Goal: Task Accomplishment & Management: Manage account settings

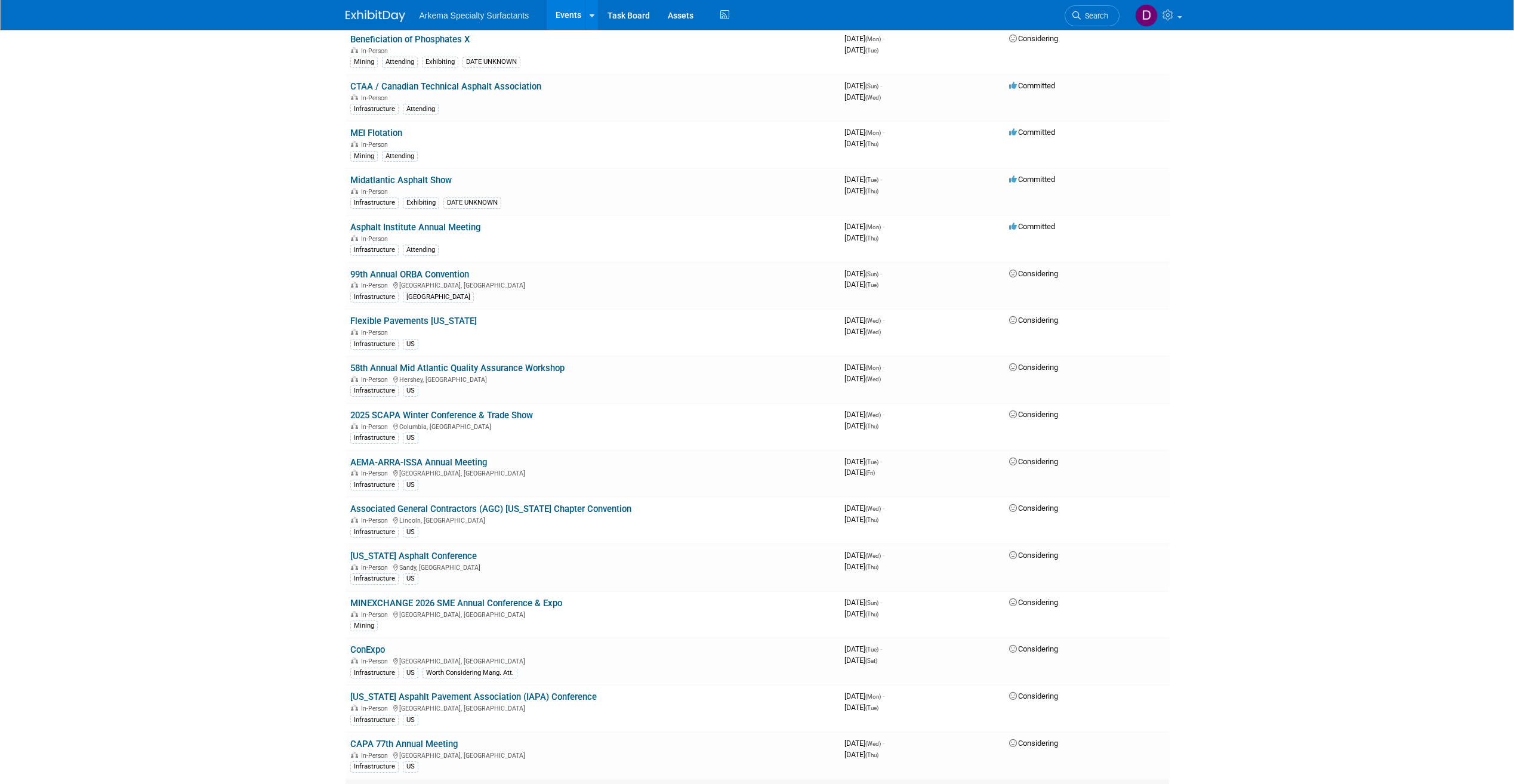
scroll to position [410, 0]
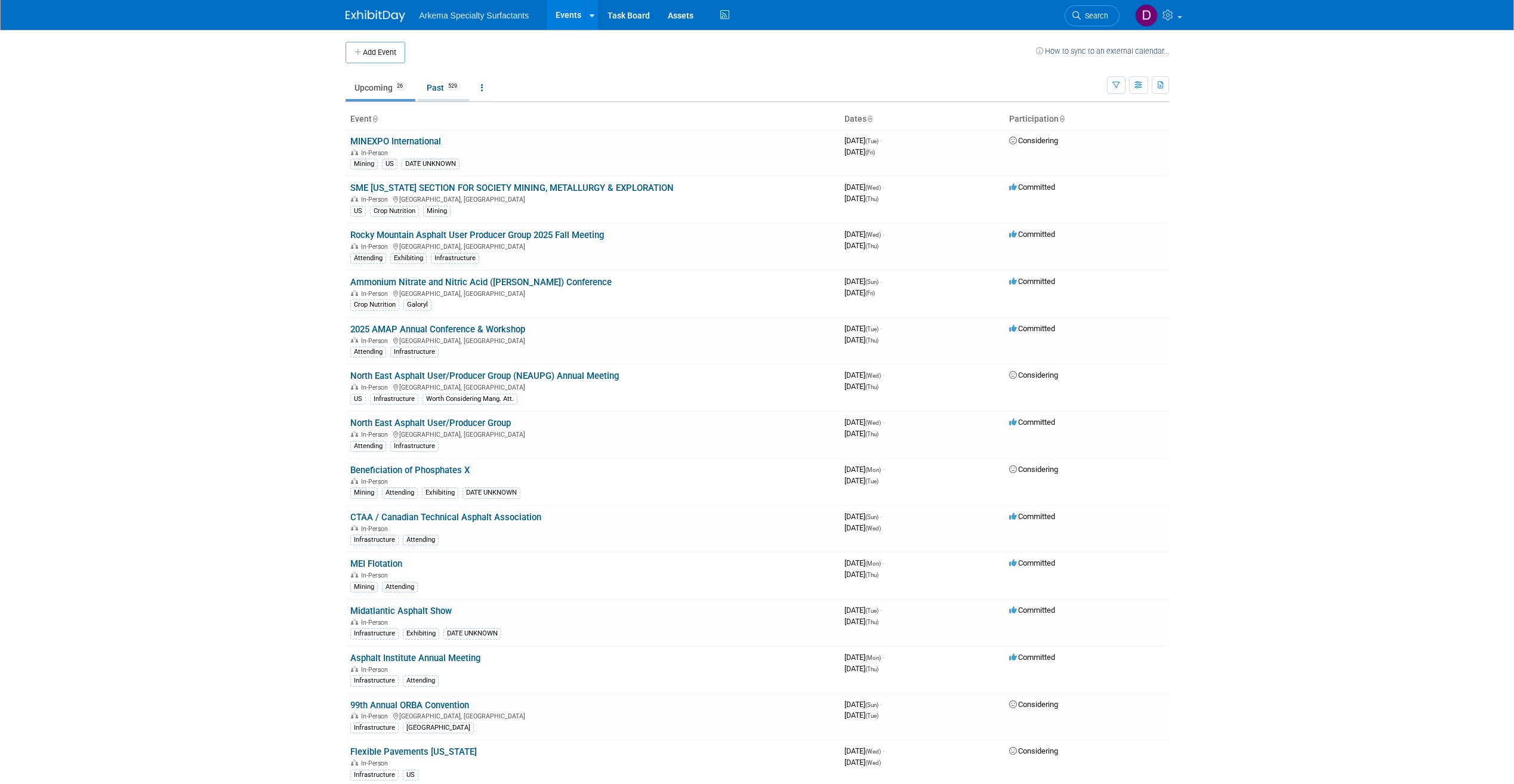
click at [437, 89] on link "Past 529" at bounding box center [443, 87] width 52 height 22
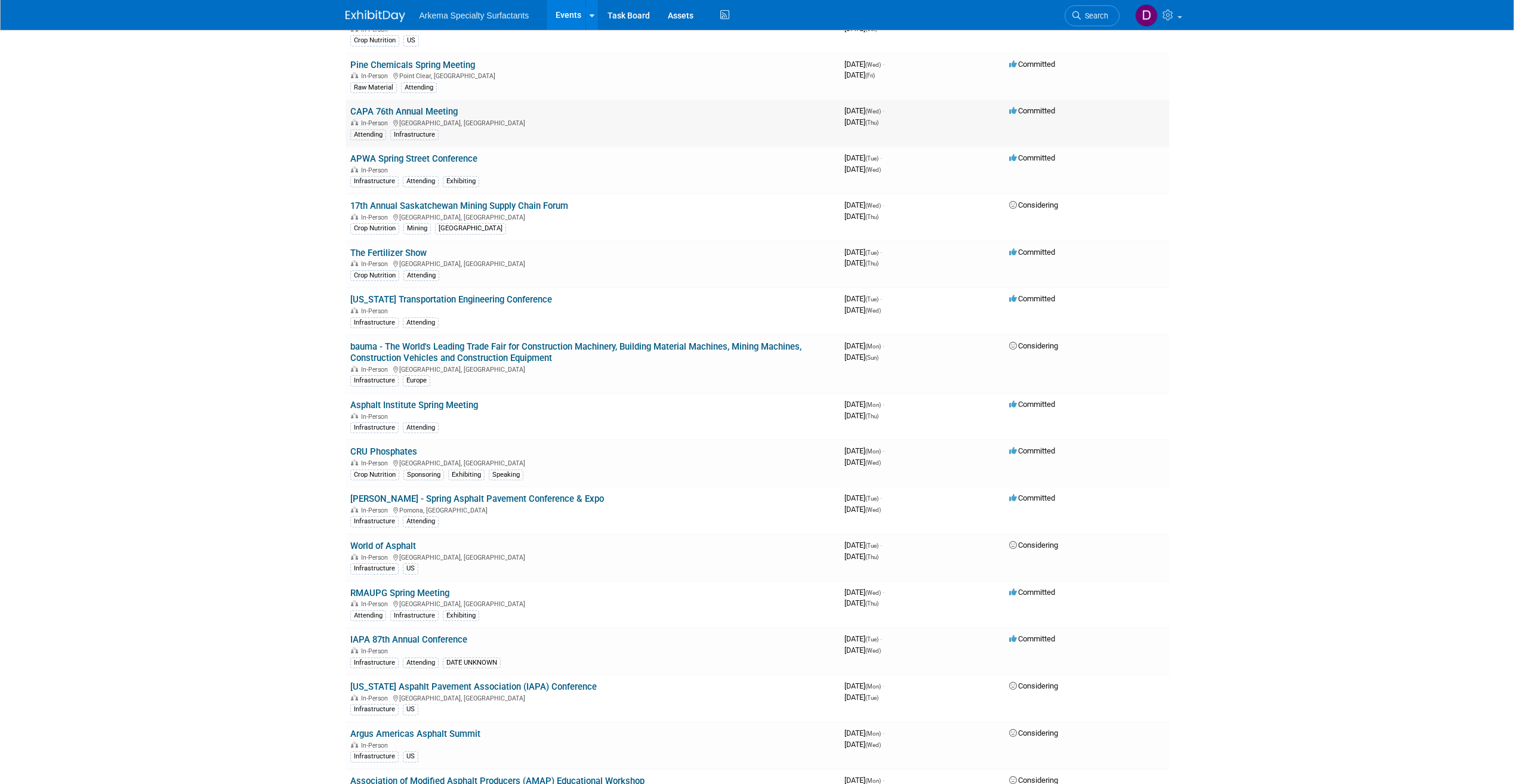
scroll to position [656, 0]
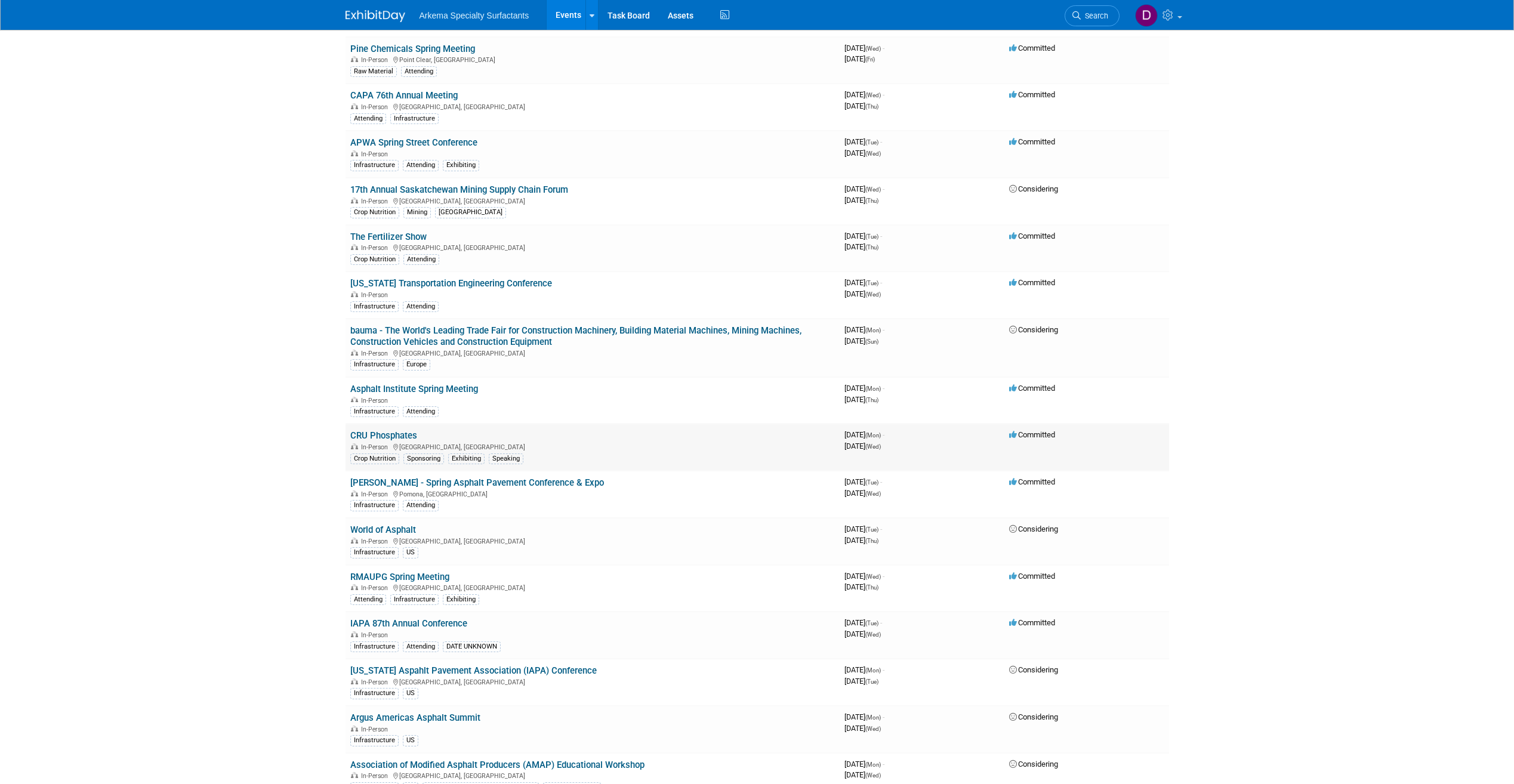
click at [665, 449] on div "In-Person Orlando, FL" at bounding box center [592, 446] width 485 height 10
click at [357, 437] on link "CRU Phosphates" at bounding box center [383, 435] width 67 height 11
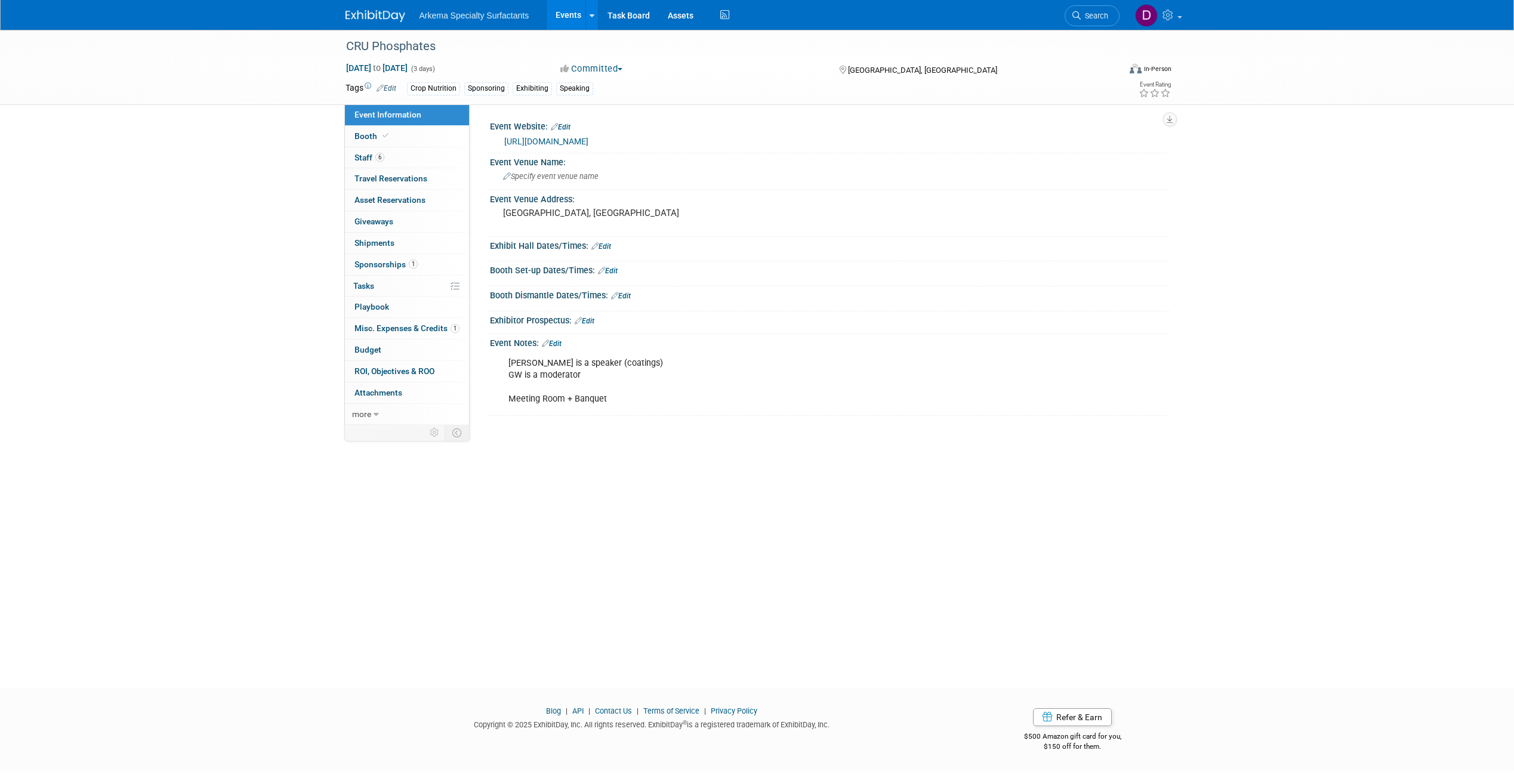
click at [611, 399] on div "Heather is a speaker (coatings) GW is a moderator Meeting Room + Banquet" at bounding box center [769, 381] width 537 height 59
click at [363, 325] on span "Misc. Expenses & Credits 1" at bounding box center [407, 328] width 105 height 10
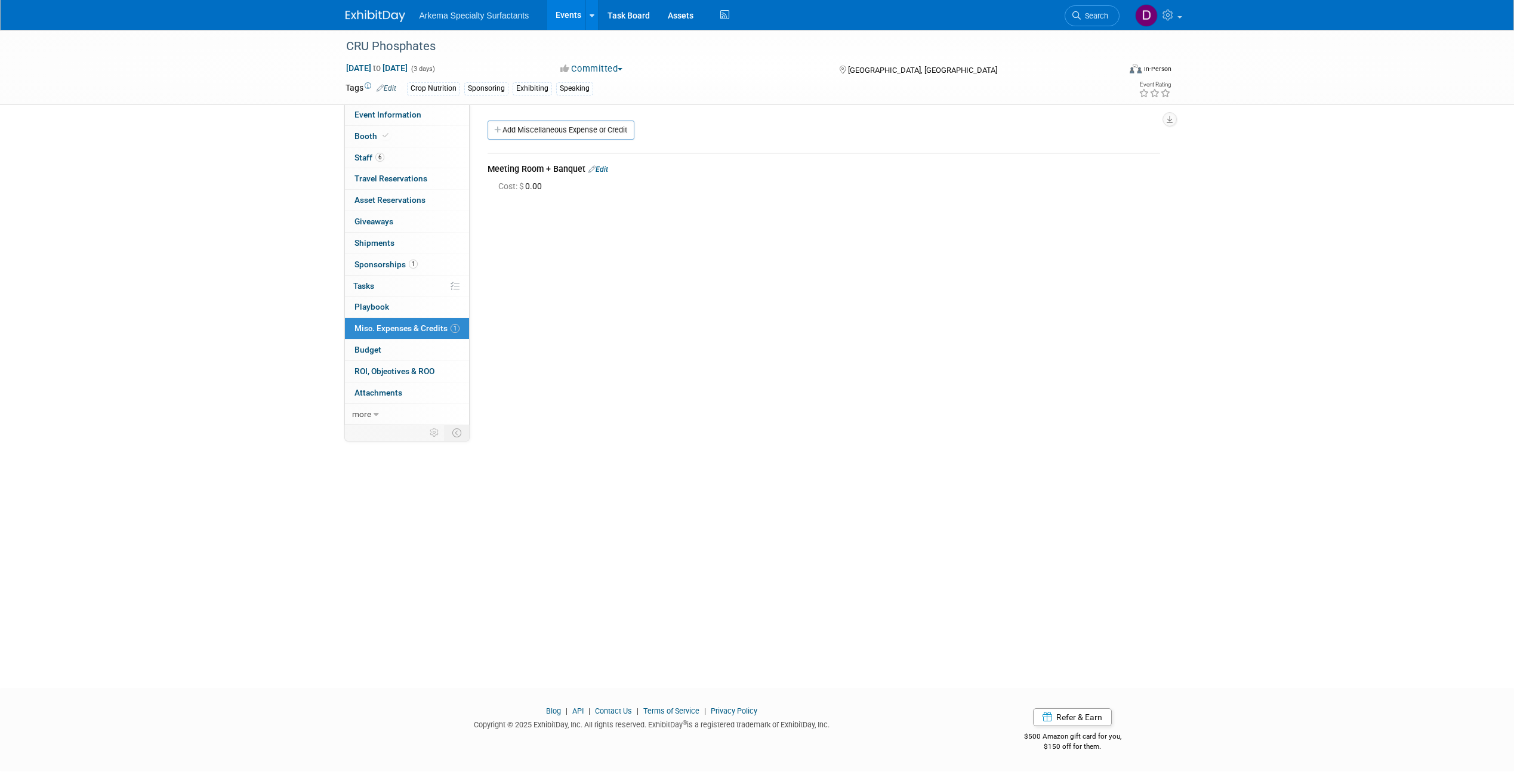
click at [528, 187] on span "Cost: $ 0.00" at bounding box center [523, 187] width 49 height 10
drag, startPoint x: 528, startPoint y: 187, endPoint x: 544, endPoint y: 184, distance: 16.3
click at [544, 184] on span "Cost: $ 0.00" at bounding box center [523, 187] width 49 height 10
drag, startPoint x: 544, startPoint y: 184, endPoint x: 607, endPoint y: 169, distance: 64.8
click at [607, 169] on link "Edit" at bounding box center [599, 169] width 20 height 8
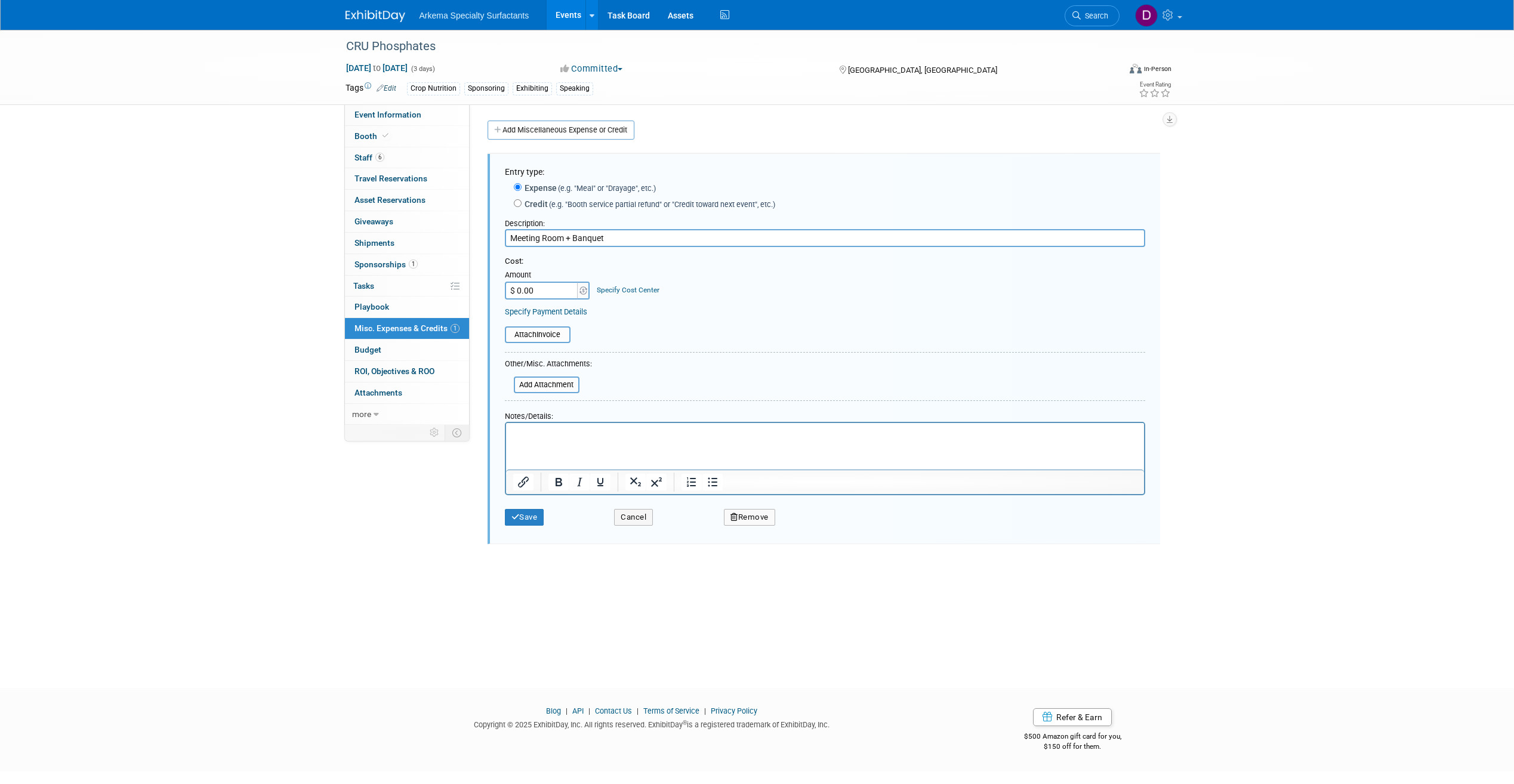
click at [546, 295] on input "$ 0.00" at bounding box center [542, 290] width 74 height 18
type input "$ 7,255.18"
click at [400, 542] on div "Event Information Event Info Booth Booth 6 Staff 6 Staff 0 Travel Reservations …" at bounding box center [758, 287] width 842 height 516
click at [530, 521] on button "Save" at bounding box center [525, 517] width 40 height 17
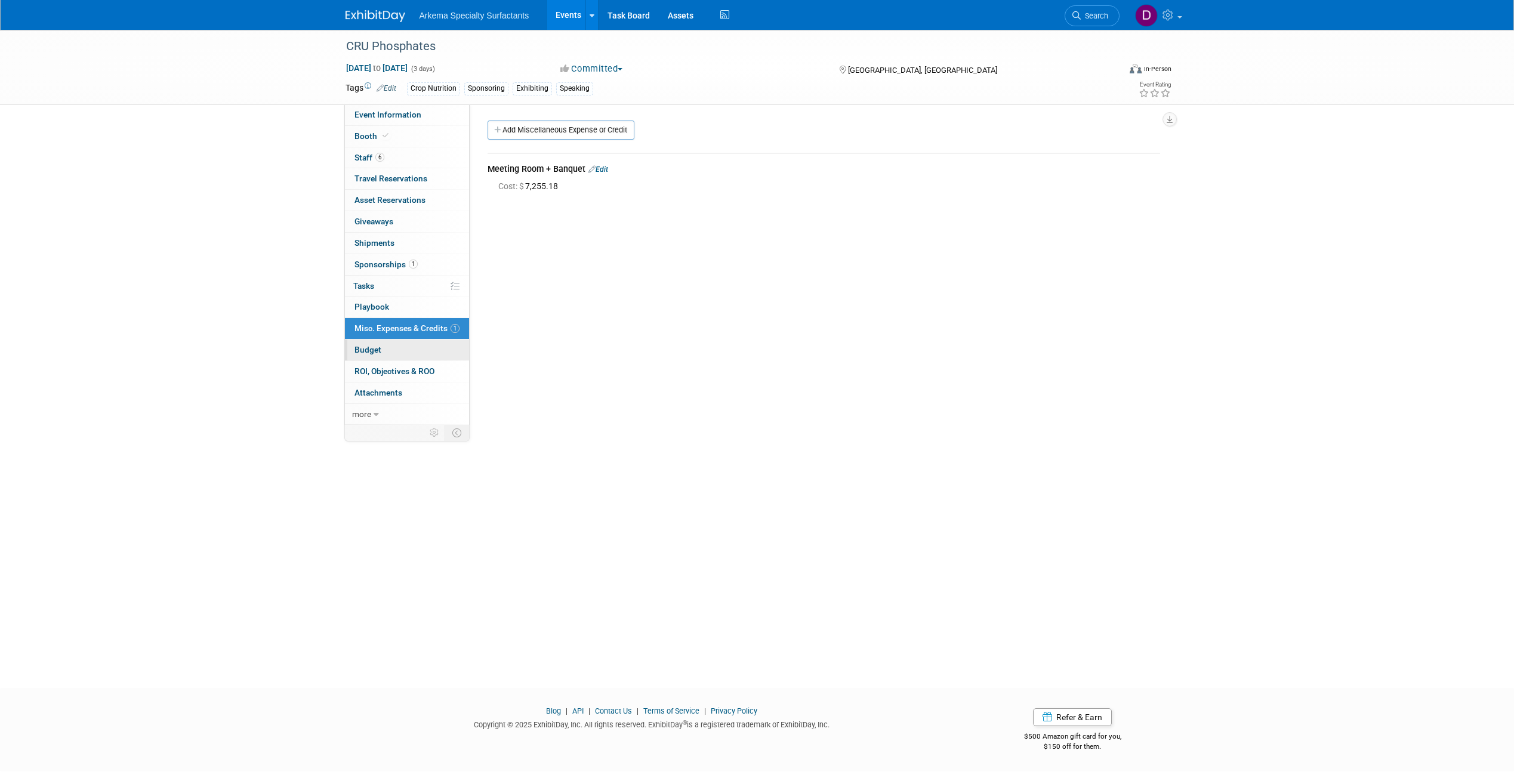
click at [406, 350] on link "Budget" at bounding box center [407, 349] width 124 height 21
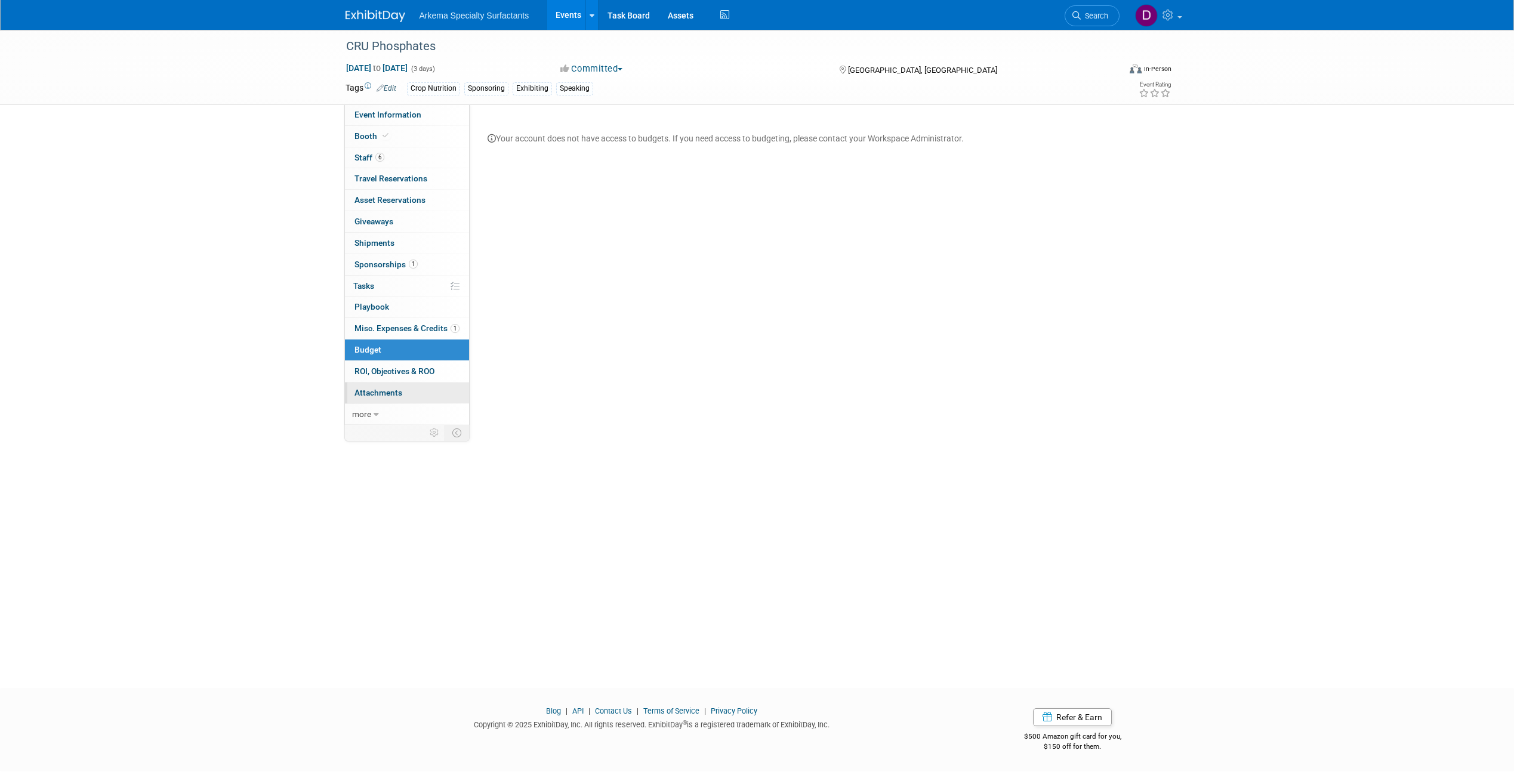
click at [400, 391] on span "Attachments 0" at bounding box center [379, 393] width 48 height 10
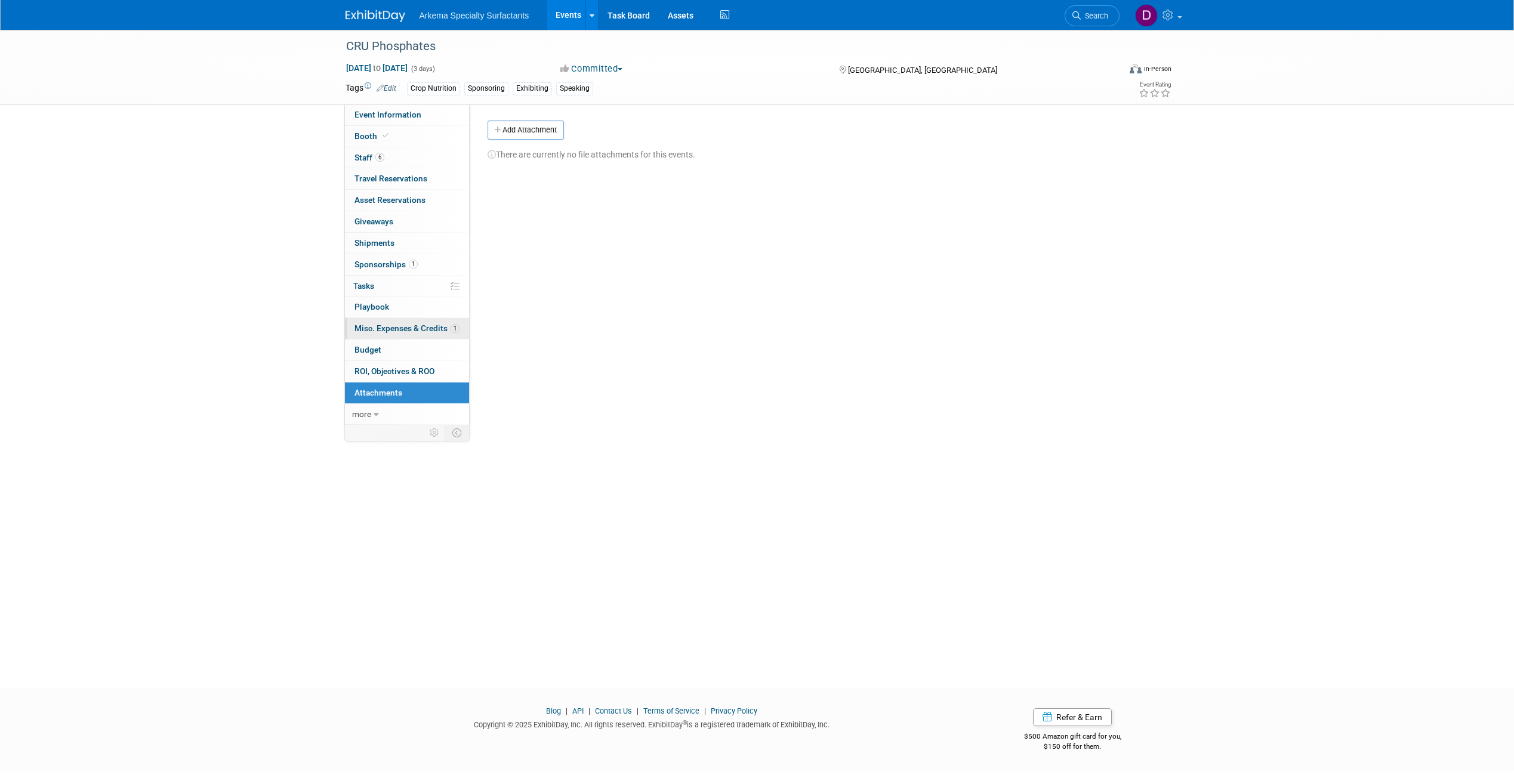
click at [391, 327] on span "Misc. Expenses & Credits 1" at bounding box center [407, 328] width 105 height 10
